Goal: Navigation & Orientation: Find specific page/section

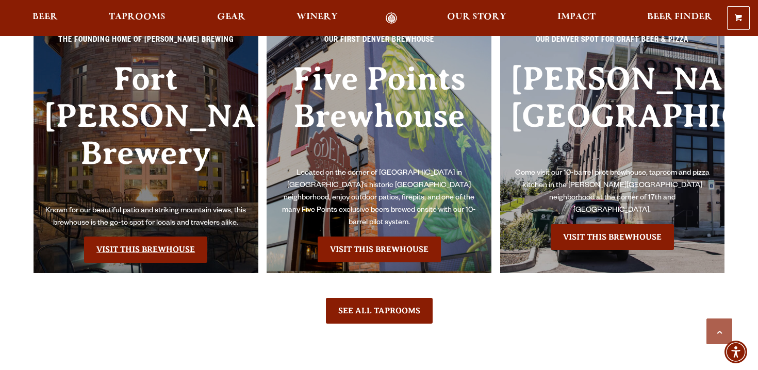
scroll to position [2359, 0]
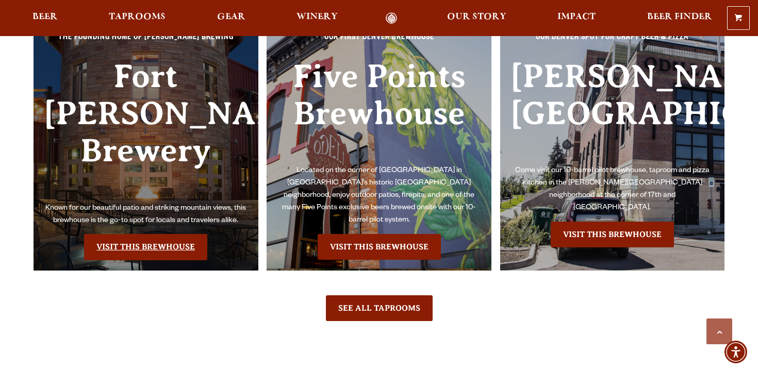
click at [138, 234] on link "Visit this Brewhouse" at bounding box center [145, 247] width 123 height 26
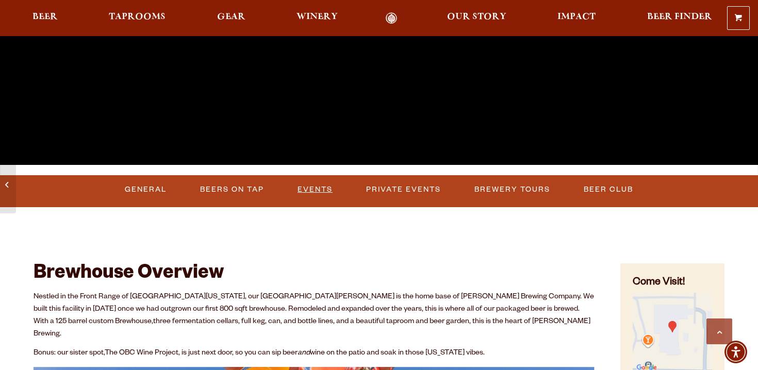
click at [311, 189] on link "Events" at bounding box center [314, 190] width 43 height 24
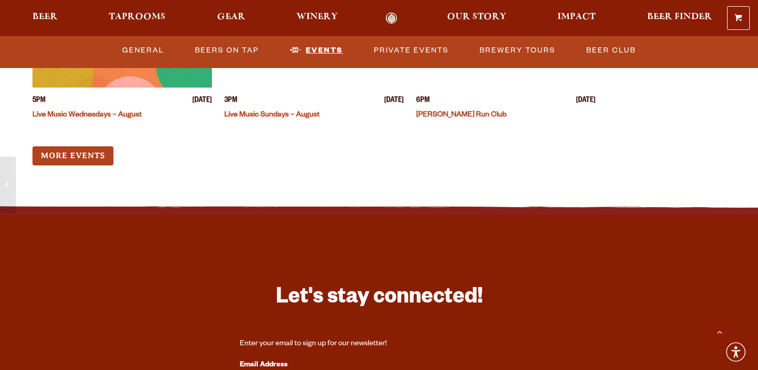
scroll to position [4088, 0]
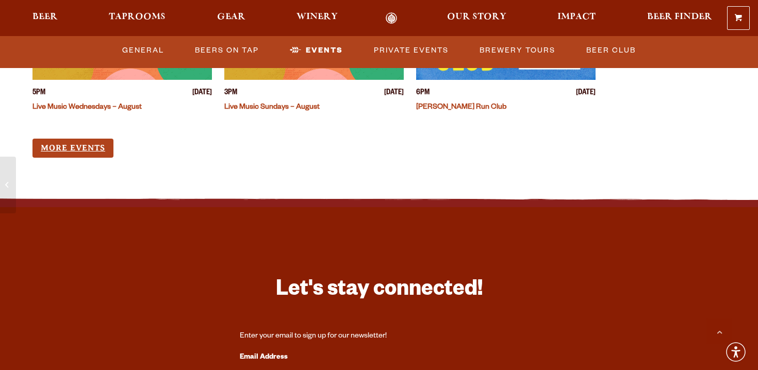
click at [87, 139] on link "More Events" at bounding box center [72, 148] width 81 height 19
